Goal: Transaction & Acquisition: Purchase product/service

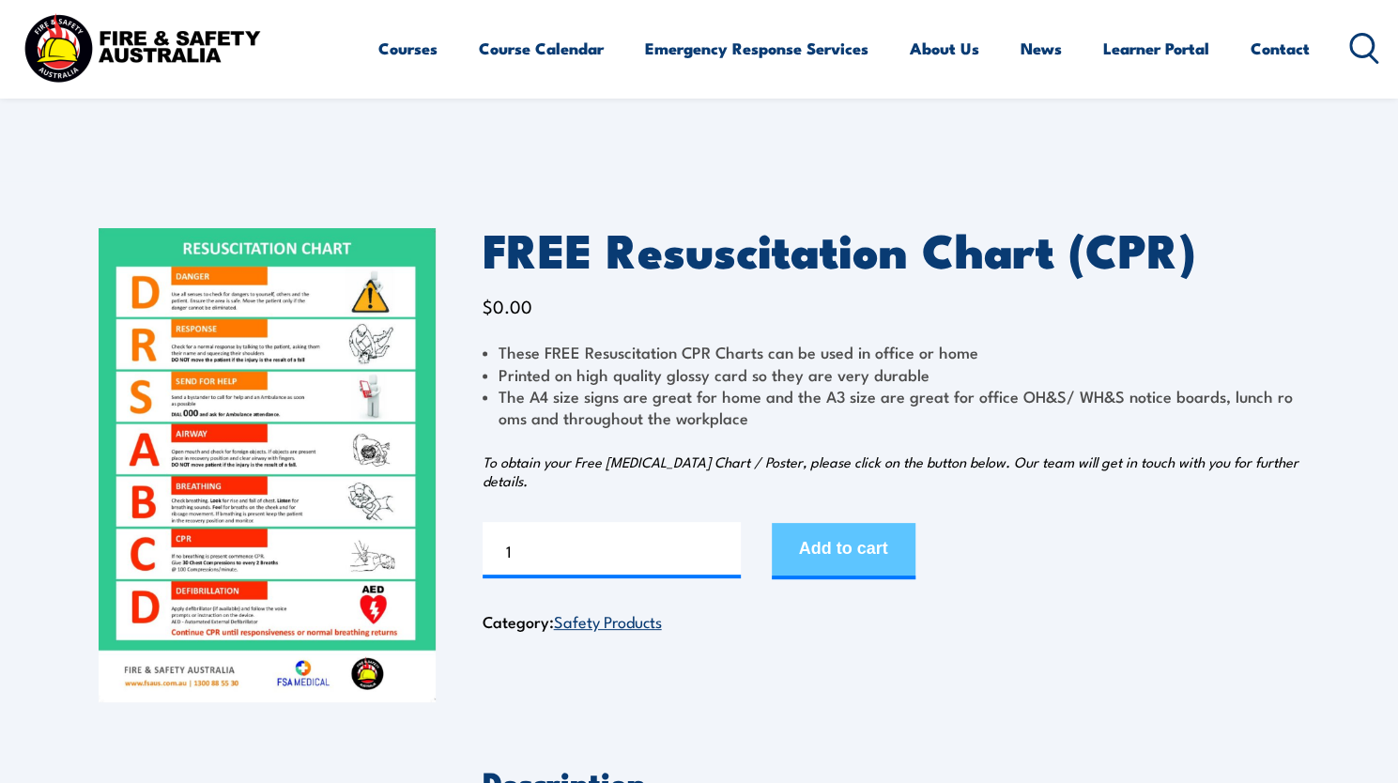
click at [866, 530] on button "Add to cart" at bounding box center [844, 551] width 144 height 56
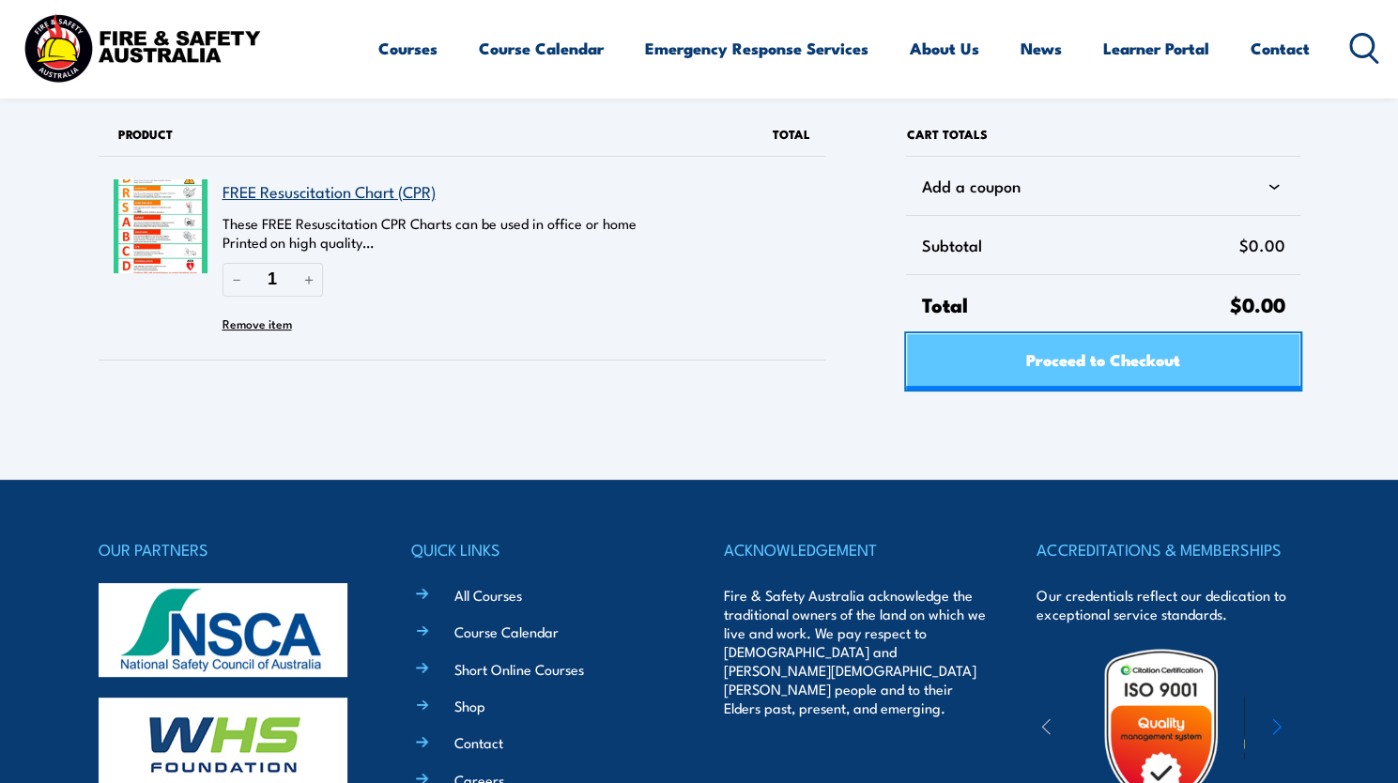
click at [1116, 350] on span "Proceed to Checkout" at bounding box center [1103, 359] width 154 height 50
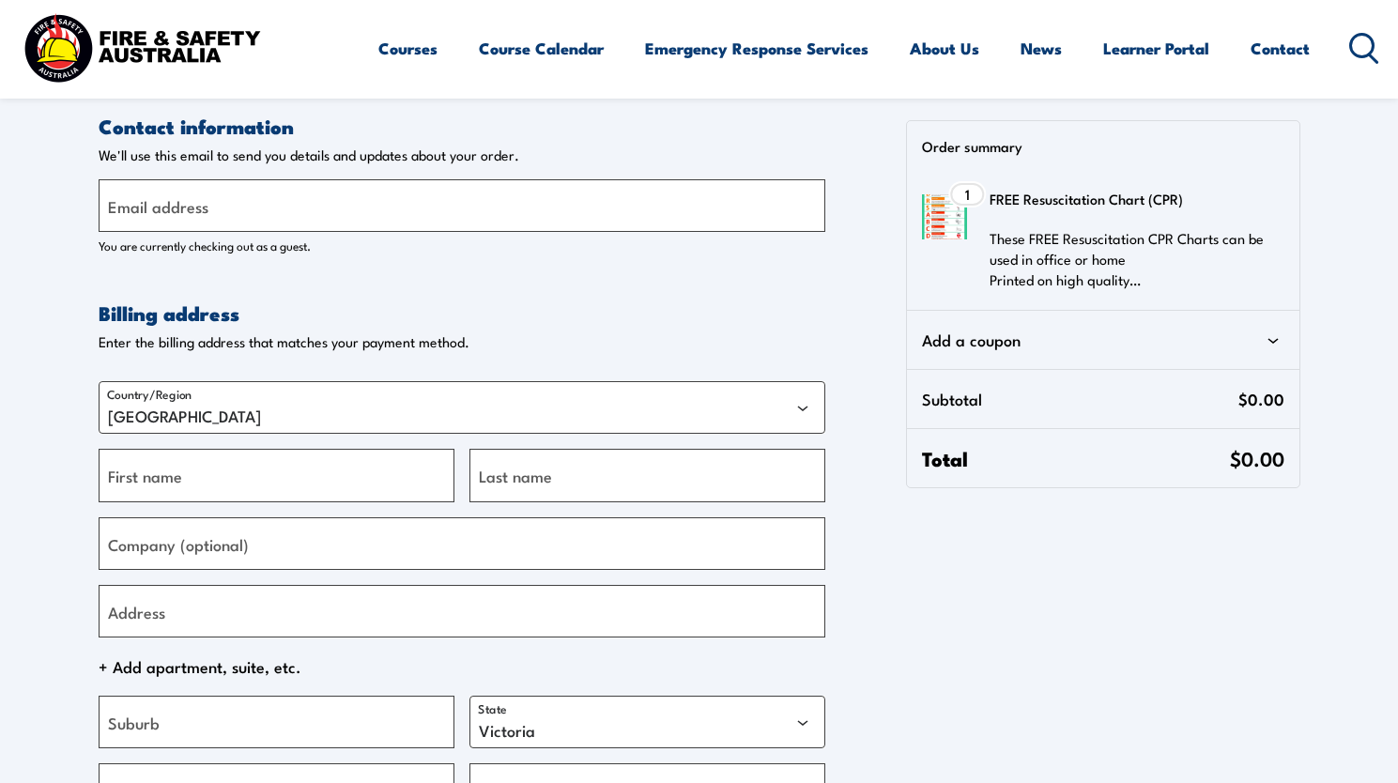
select select "VIC"
click at [299, 213] on input "Email address" at bounding box center [462, 205] width 727 height 53
type input "[PERSON_NAME][EMAIL_ADDRESS][DOMAIN_NAME]"
type input "Rachel"
type input "Jennings"
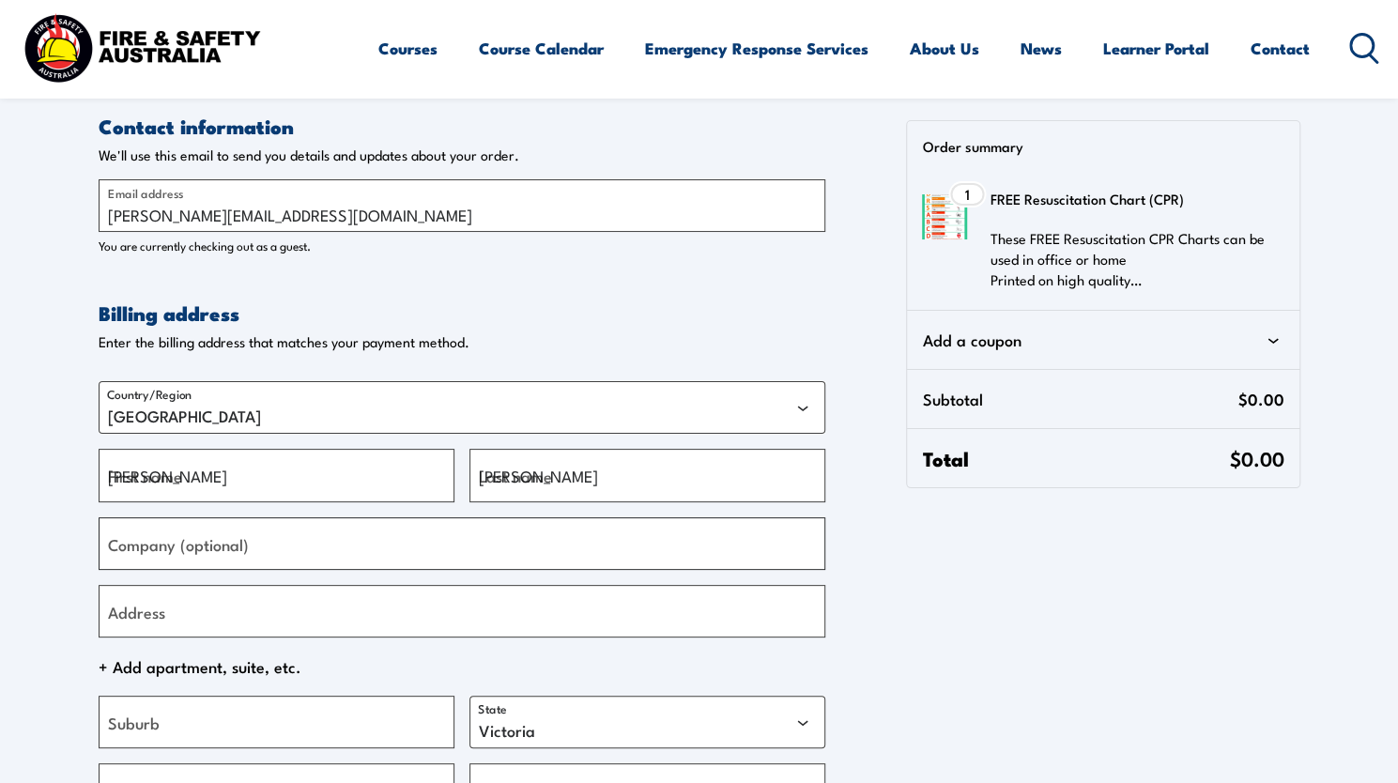
type input "Wholechild Early Learning Coffs Harbour"
type input "229 Harbour Dr"
type input "Coffs Harbour"
select select "NSW"
type input "2456"
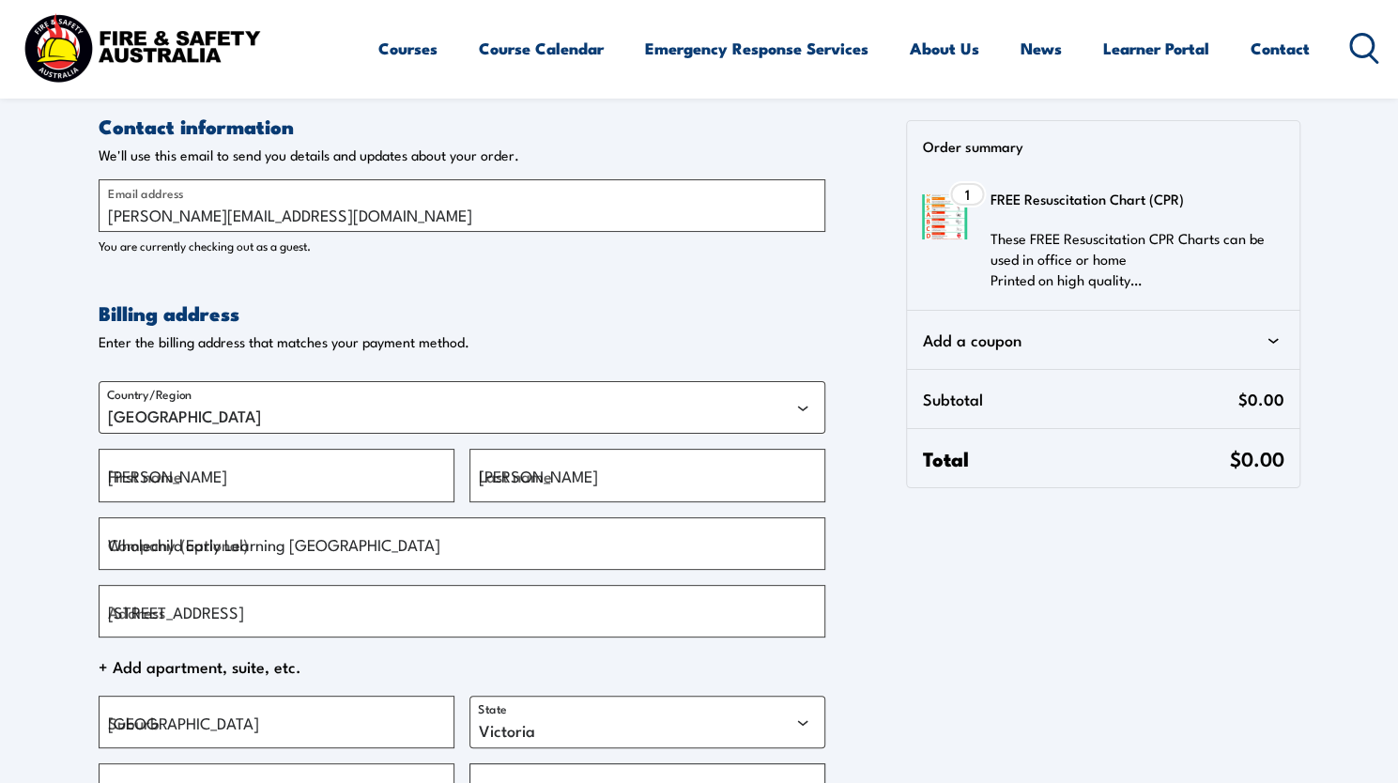
type input "[PHONE_NUMBER]"
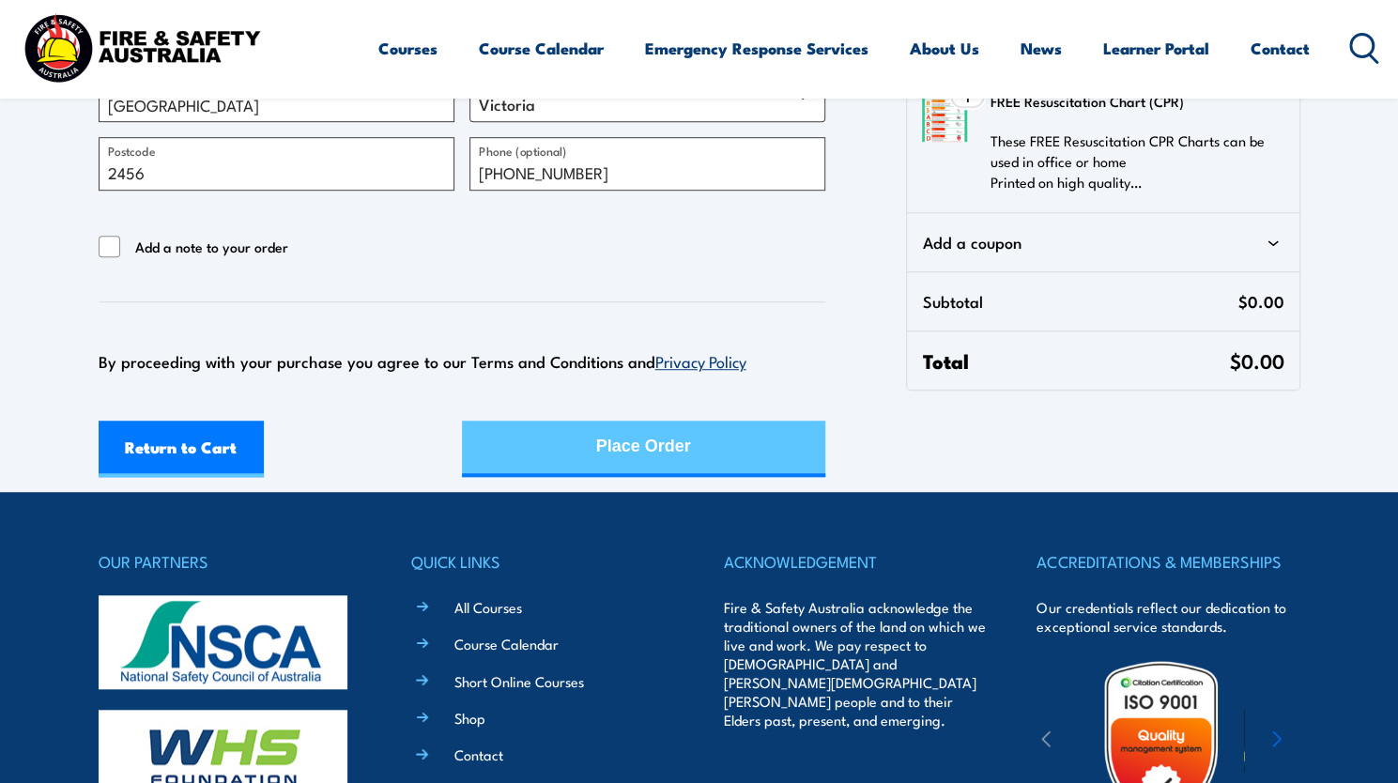
scroll to position [631, 0]
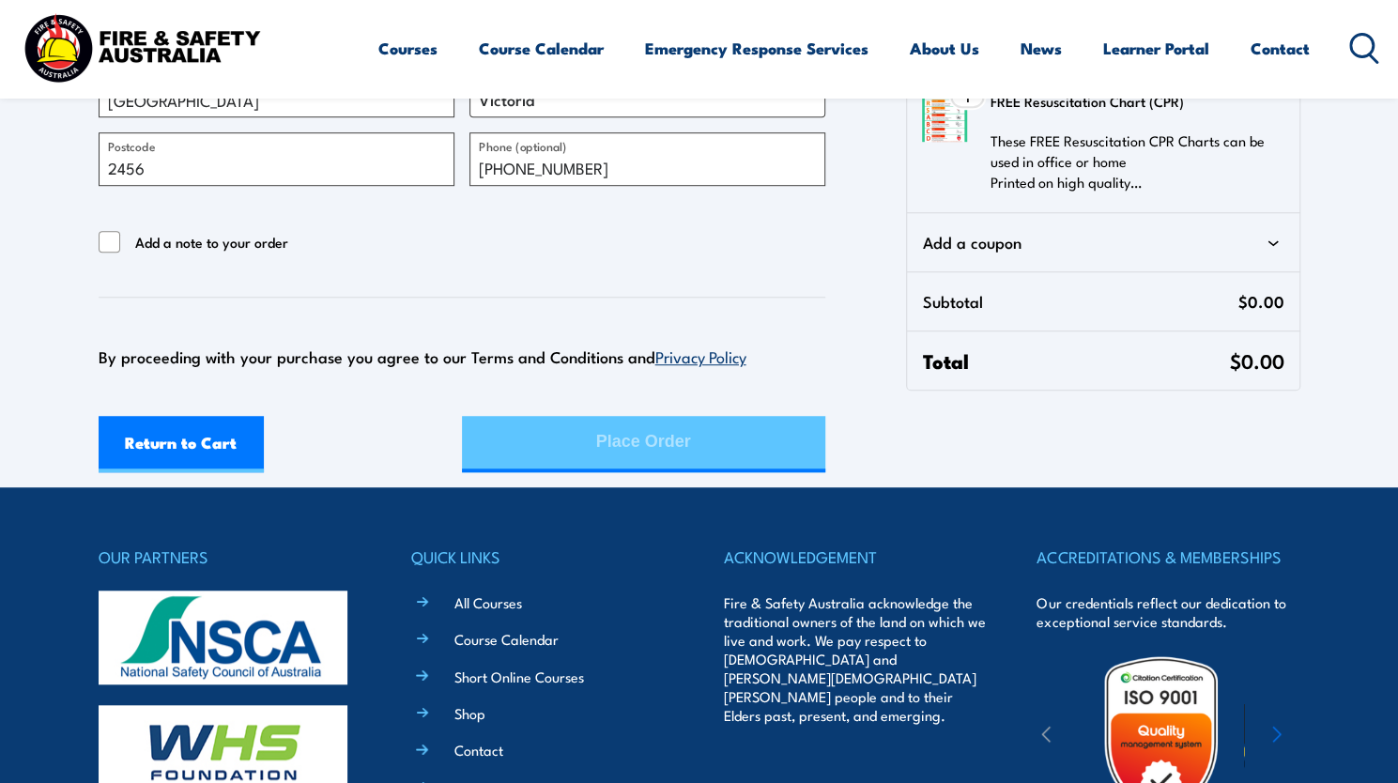
click at [569, 436] on div "Return to Cart Place Order" at bounding box center [462, 444] width 727 height 56
click at [624, 444] on div "Place Order" at bounding box center [643, 442] width 95 height 50
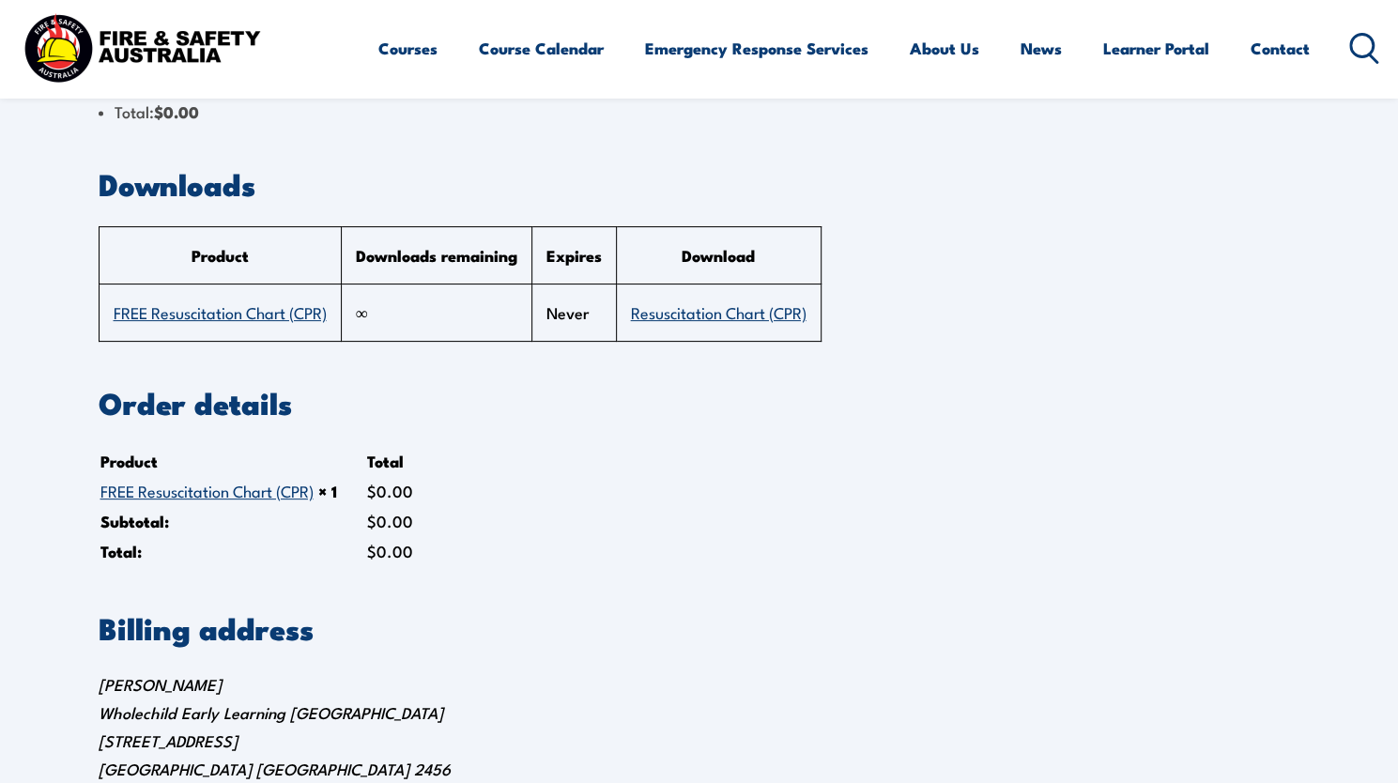
scroll to position [120, 0]
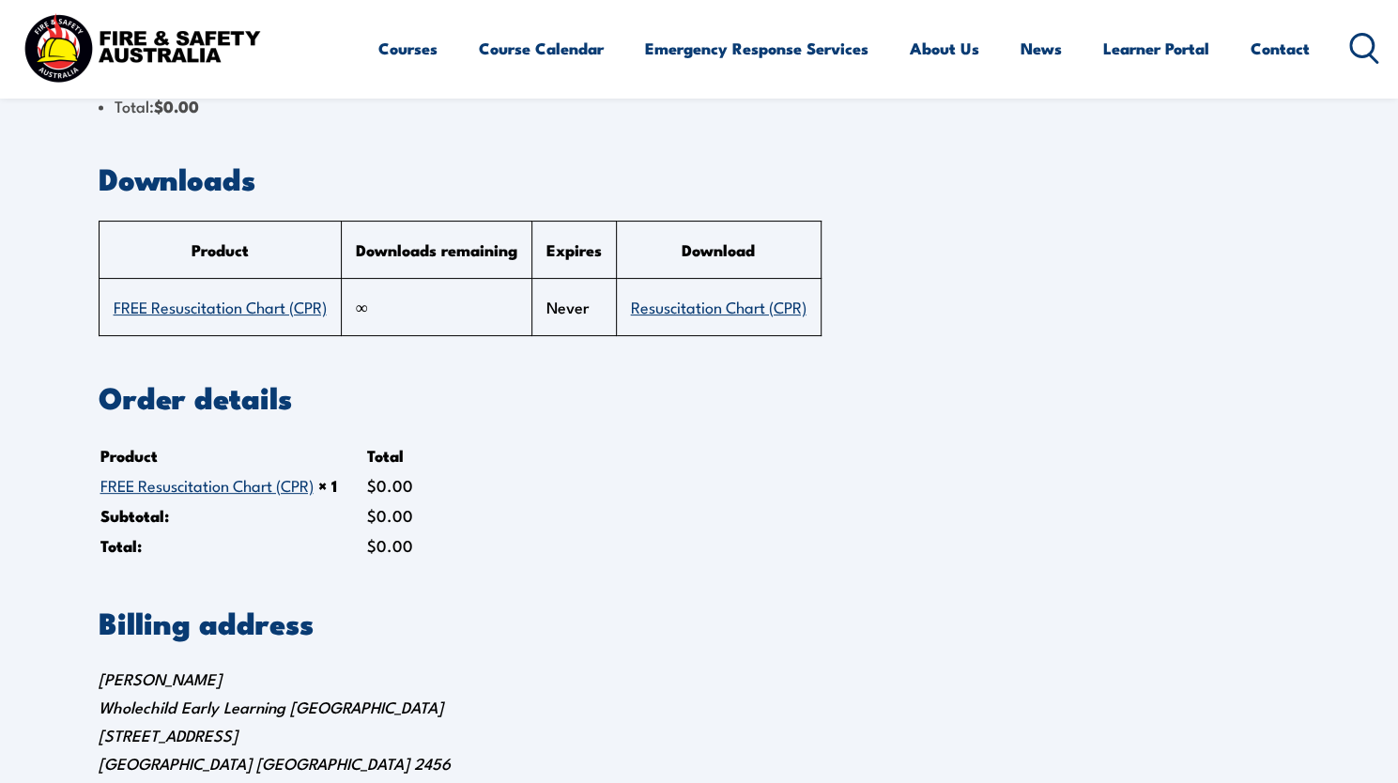
click at [670, 300] on link "Resuscitation Chart (CPR)" at bounding box center [719, 306] width 176 height 23
click at [276, 300] on link "FREE Resuscitation Chart (CPR)" at bounding box center [220, 306] width 213 height 23
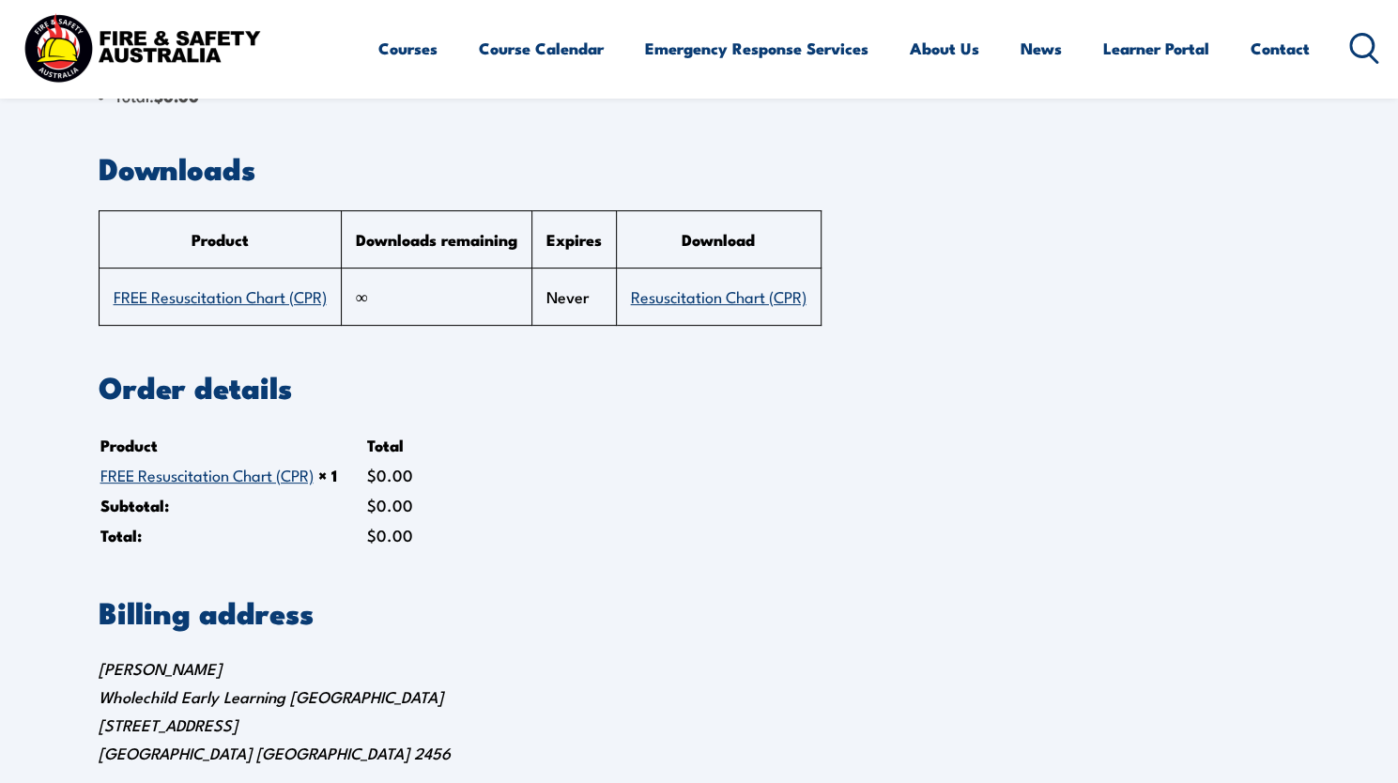
scroll to position [120, 0]
